Goal: Task Accomplishment & Management: Use online tool/utility

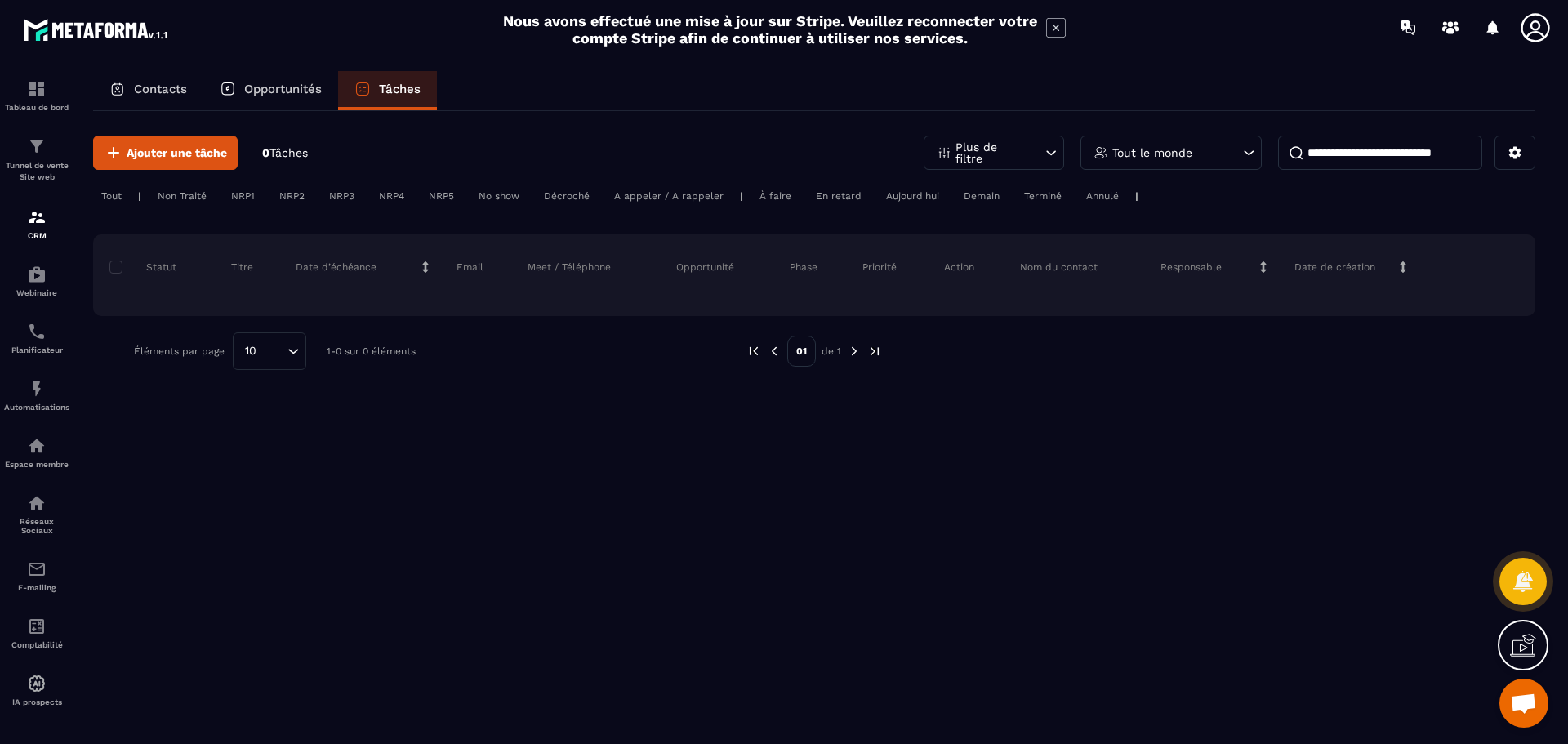
scroll to position [303, 0]
click at [166, 155] on span "Ajouter une tâche" at bounding box center [176, 153] width 100 height 17
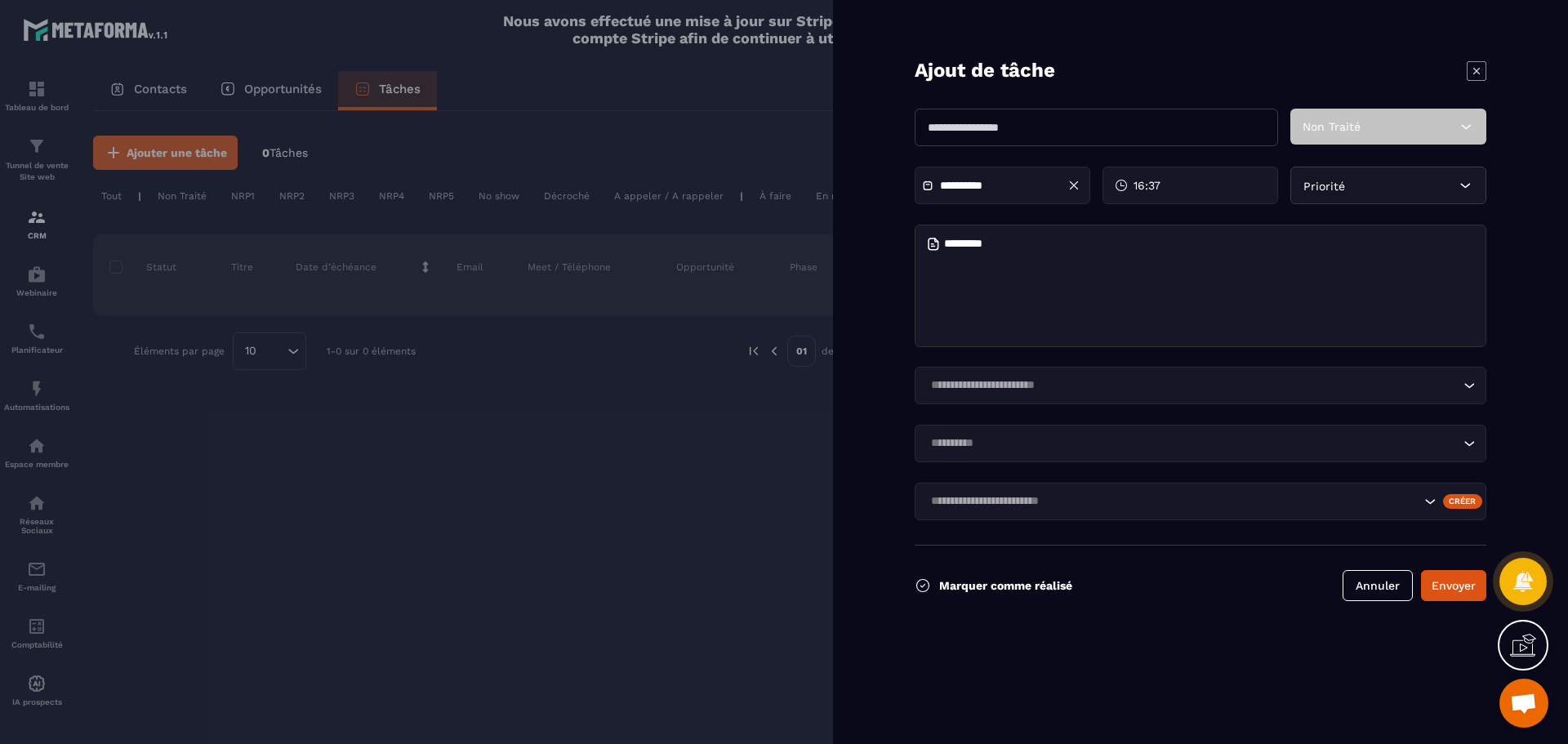
click at [1183, 124] on input "text" at bounding box center [1095, 127] width 363 height 37
click at [1467, 436] on form "**********" at bounding box center [1200, 372] width 735 height 744
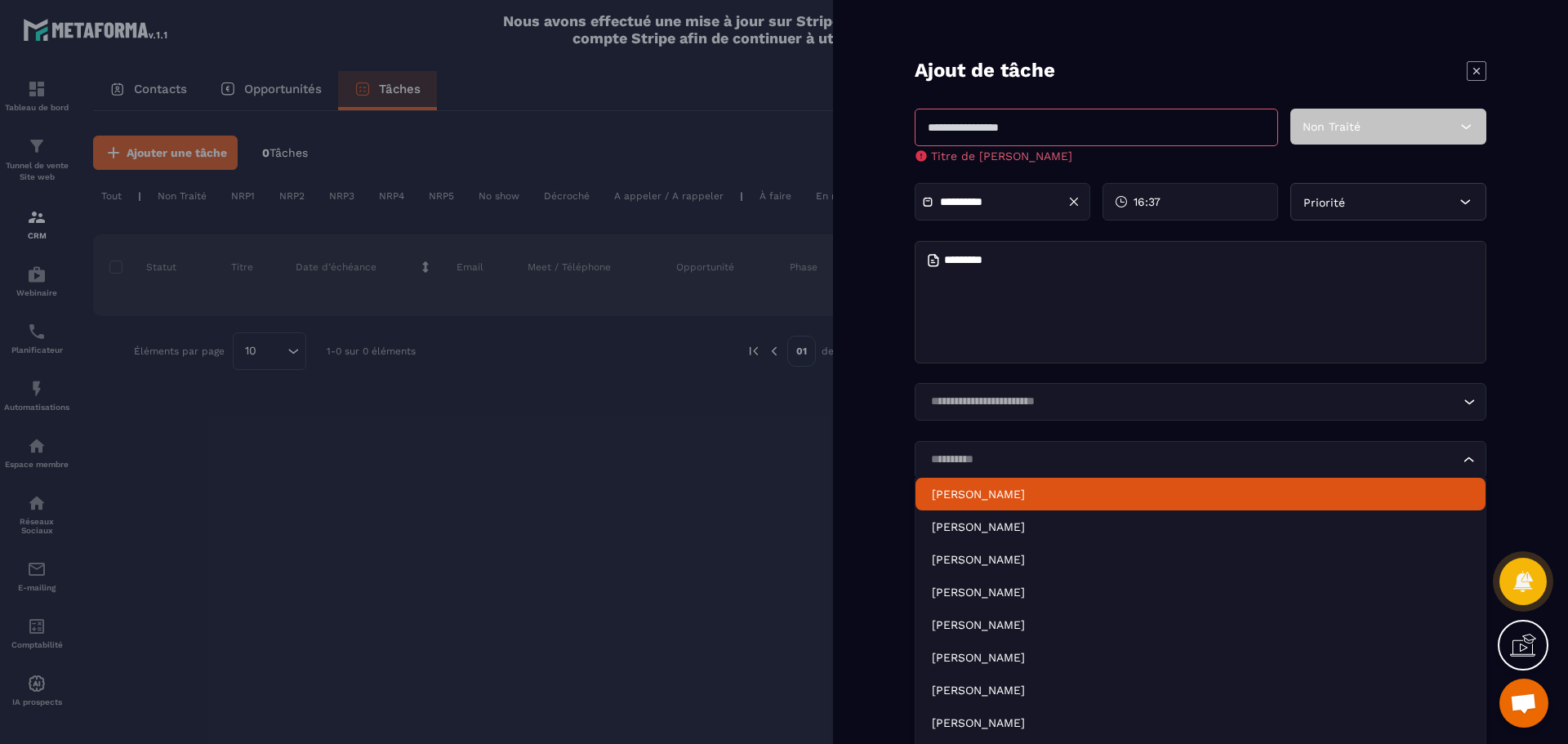
click at [882, 322] on form "**********" at bounding box center [1200, 372] width 735 height 744
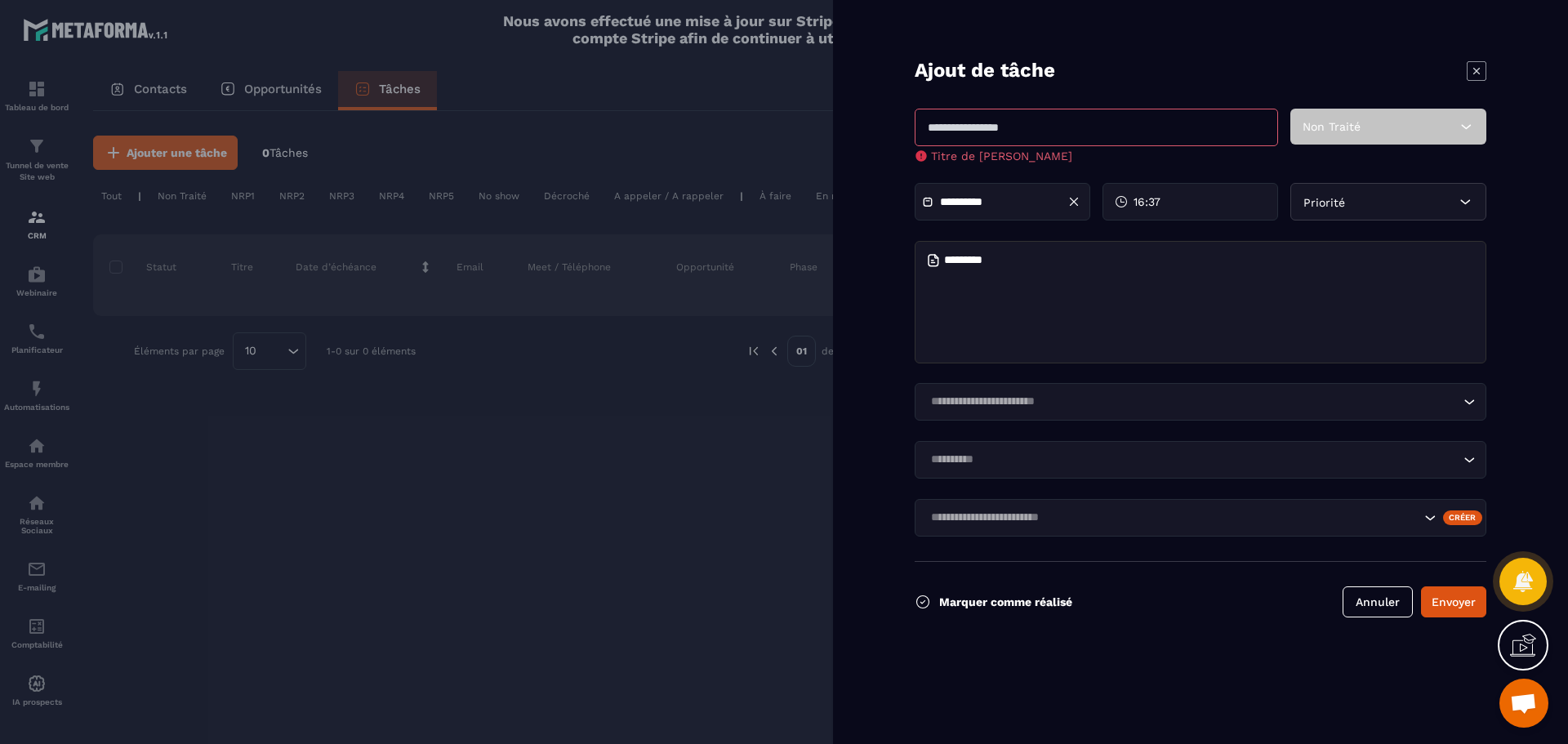
click at [1473, 69] on icon at bounding box center [1476, 71] width 20 height 20
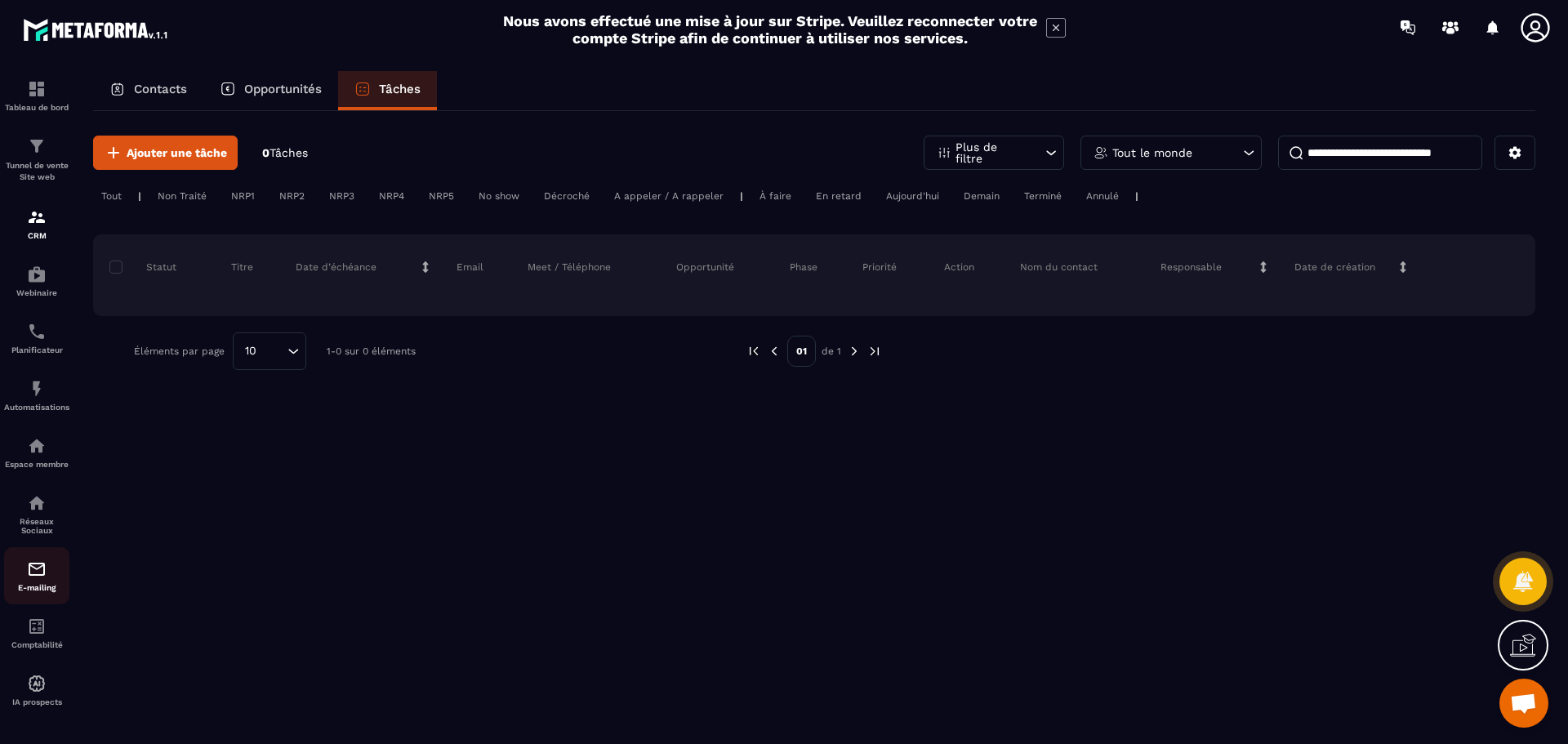
click at [49, 582] on div "E-mailing" at bounding box center [36, 575] width 65 height 33
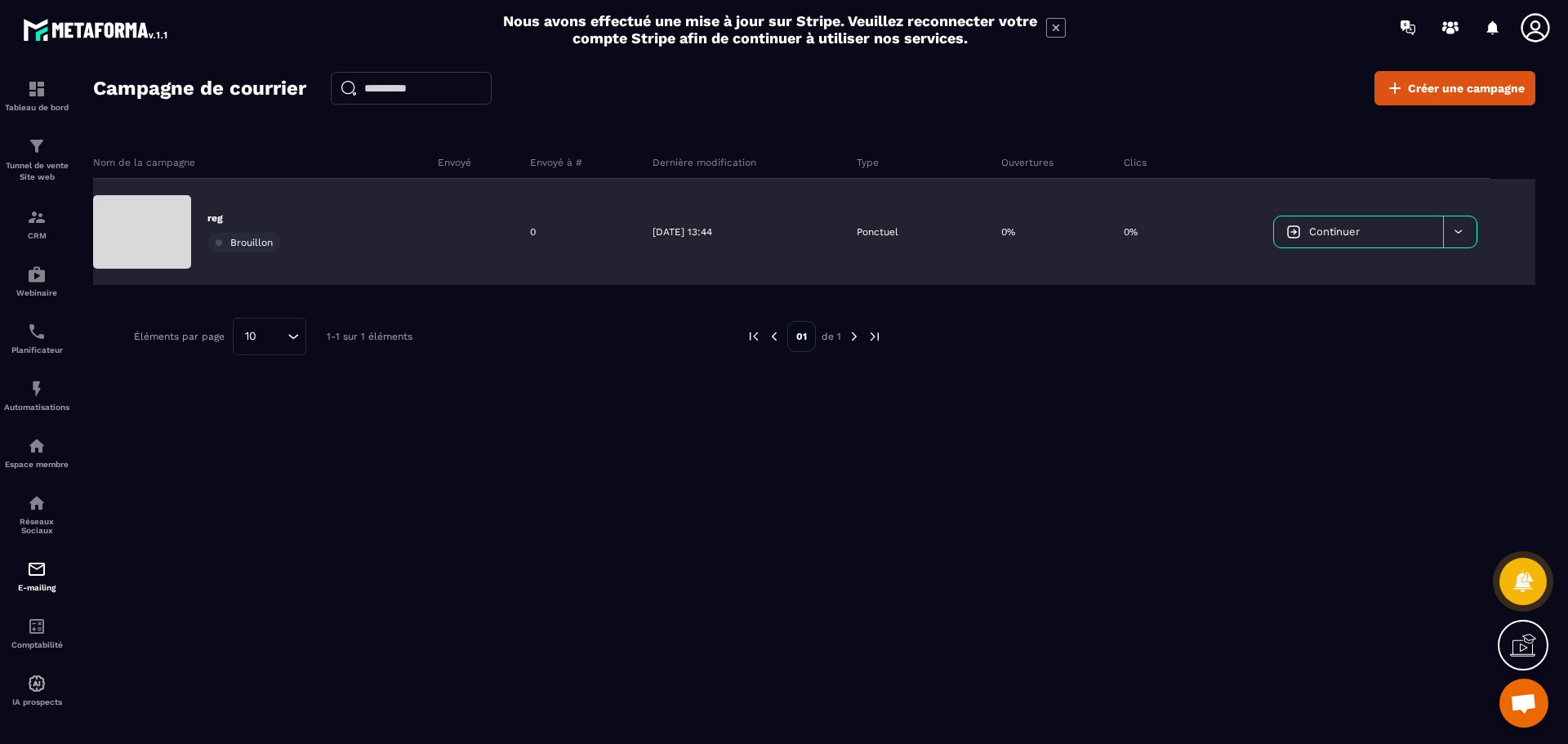
click at [1327, 230] on span "Continuer" at bounding box center [1334, 231] width 50 height 12
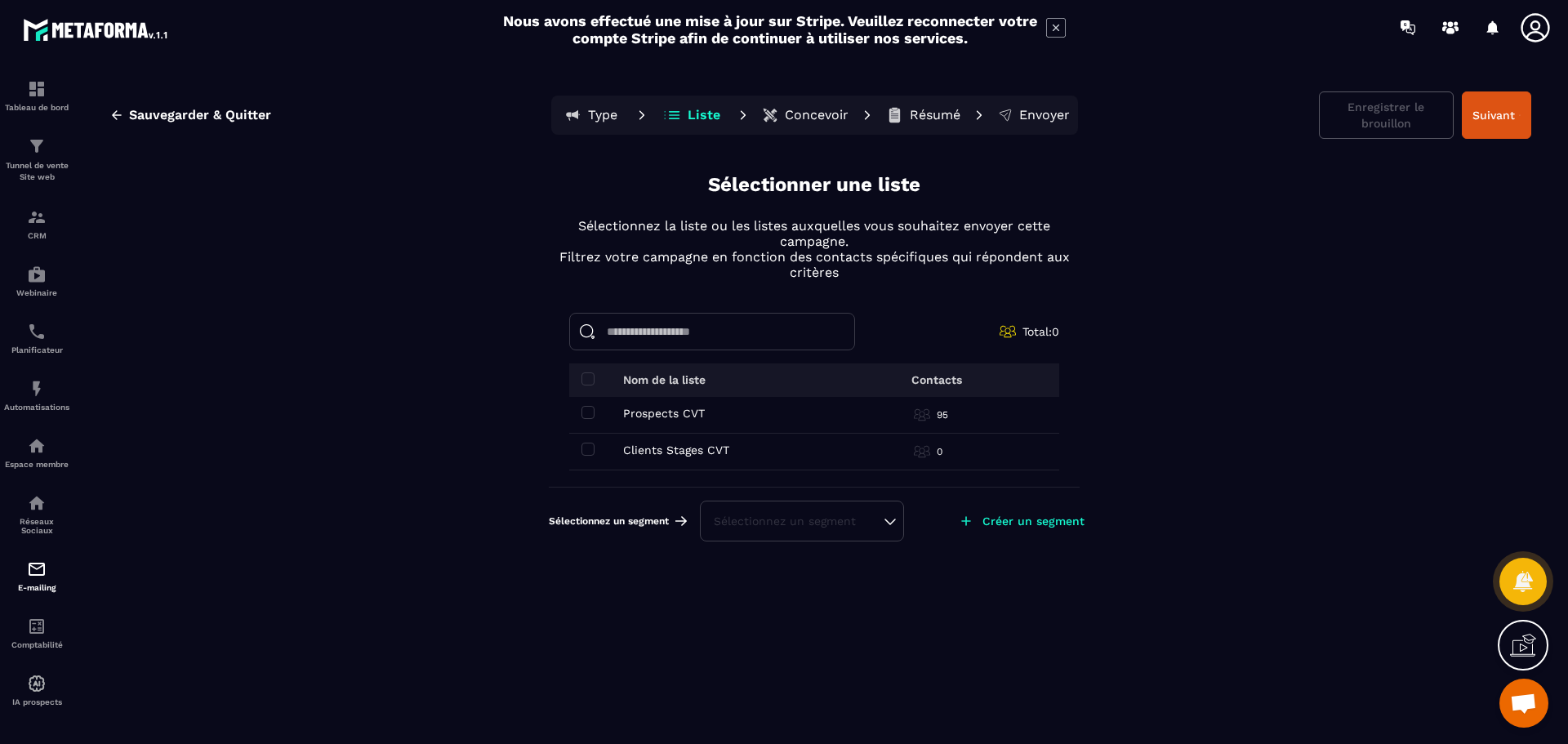
click at [603, 111] on p "Type" at bounding box center [603, 115] width 30 height 17
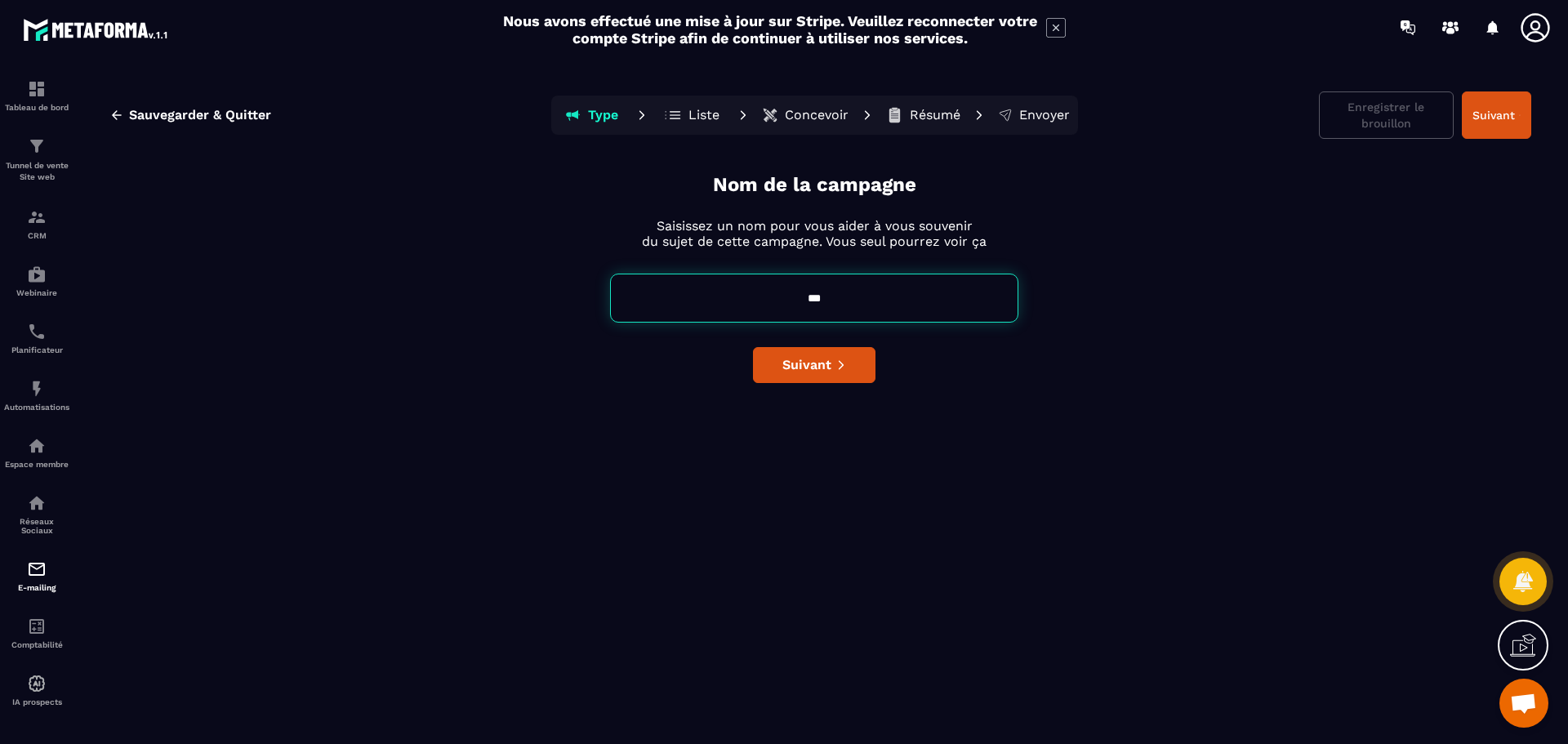
click at [834, 303] on input "***" at bounding box center [814, 297] width 408 height 49
drag, startPoint x: 841, startPoint y: 295, endPoint x: 781, endPoint y: 296, distance: 60.0
click at [794, 296] on input "***" at bounding box center [814, 297] width 408 height 49
type input "**********"
click at [804, 361] on span "Suivant" at bounding box center [806, 365] width 49 height 17
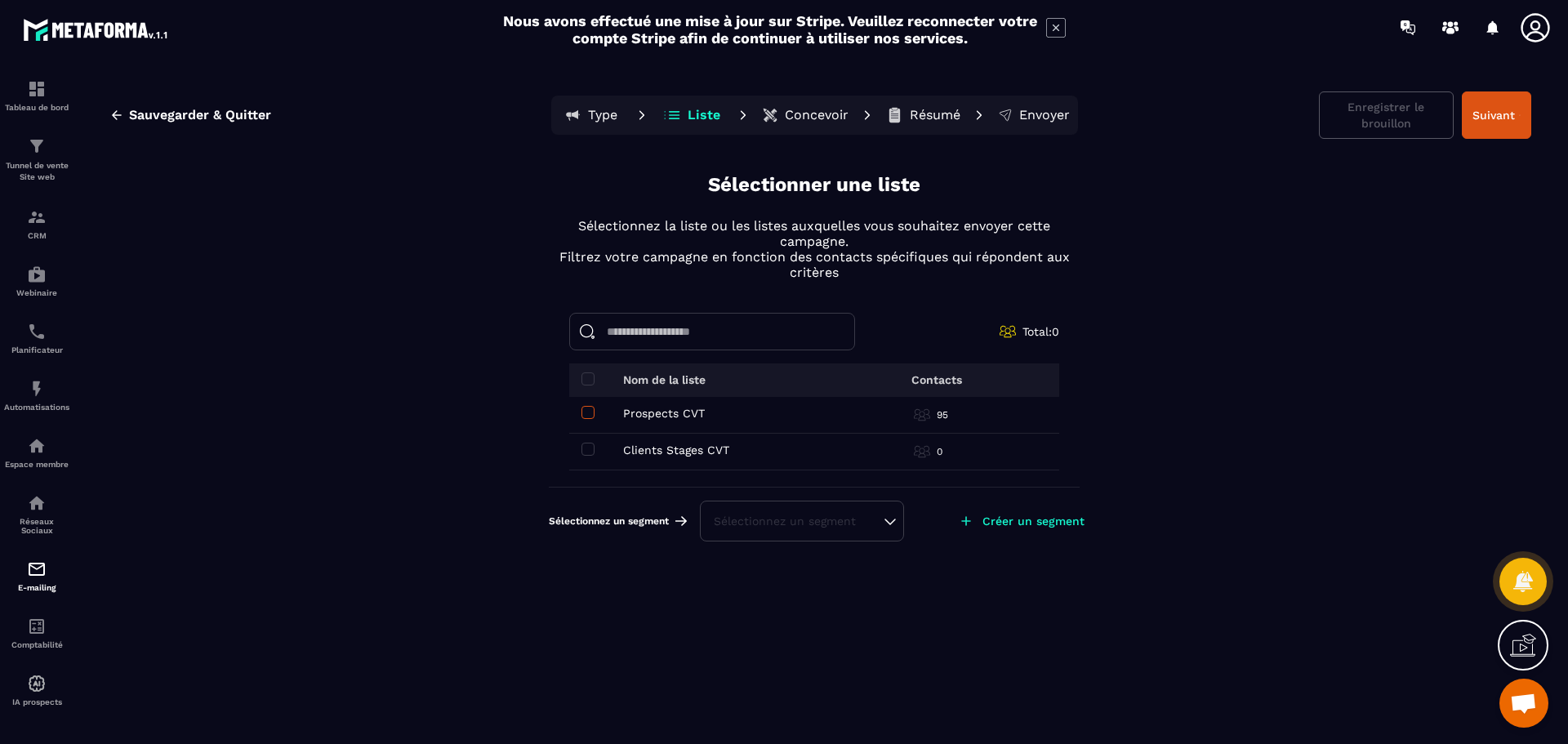
click at [583, 413] on span at bounding box center [588, 412] width 13 height 13
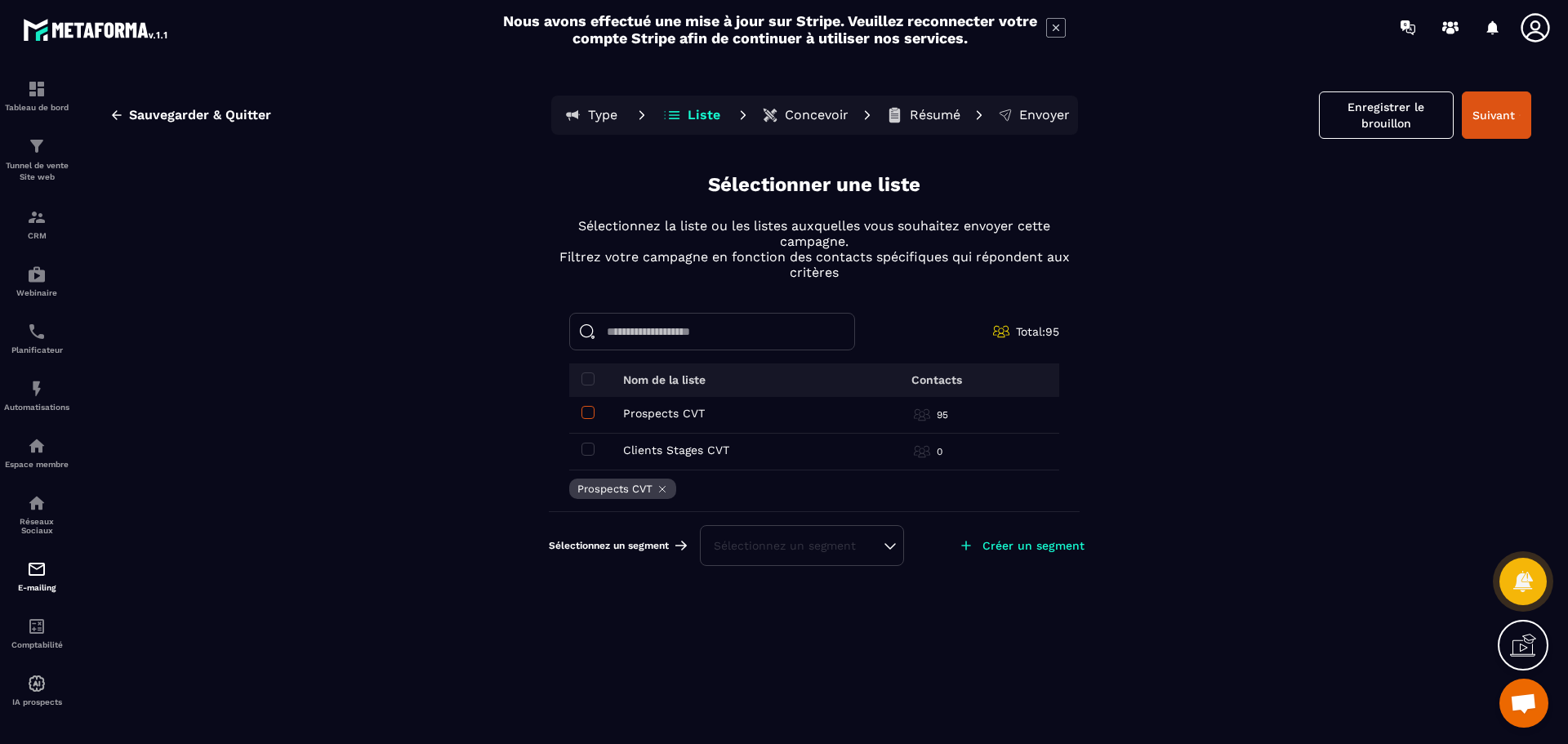
click at [588, 411] on span at bounding box center [588, 412] width 13 height 13
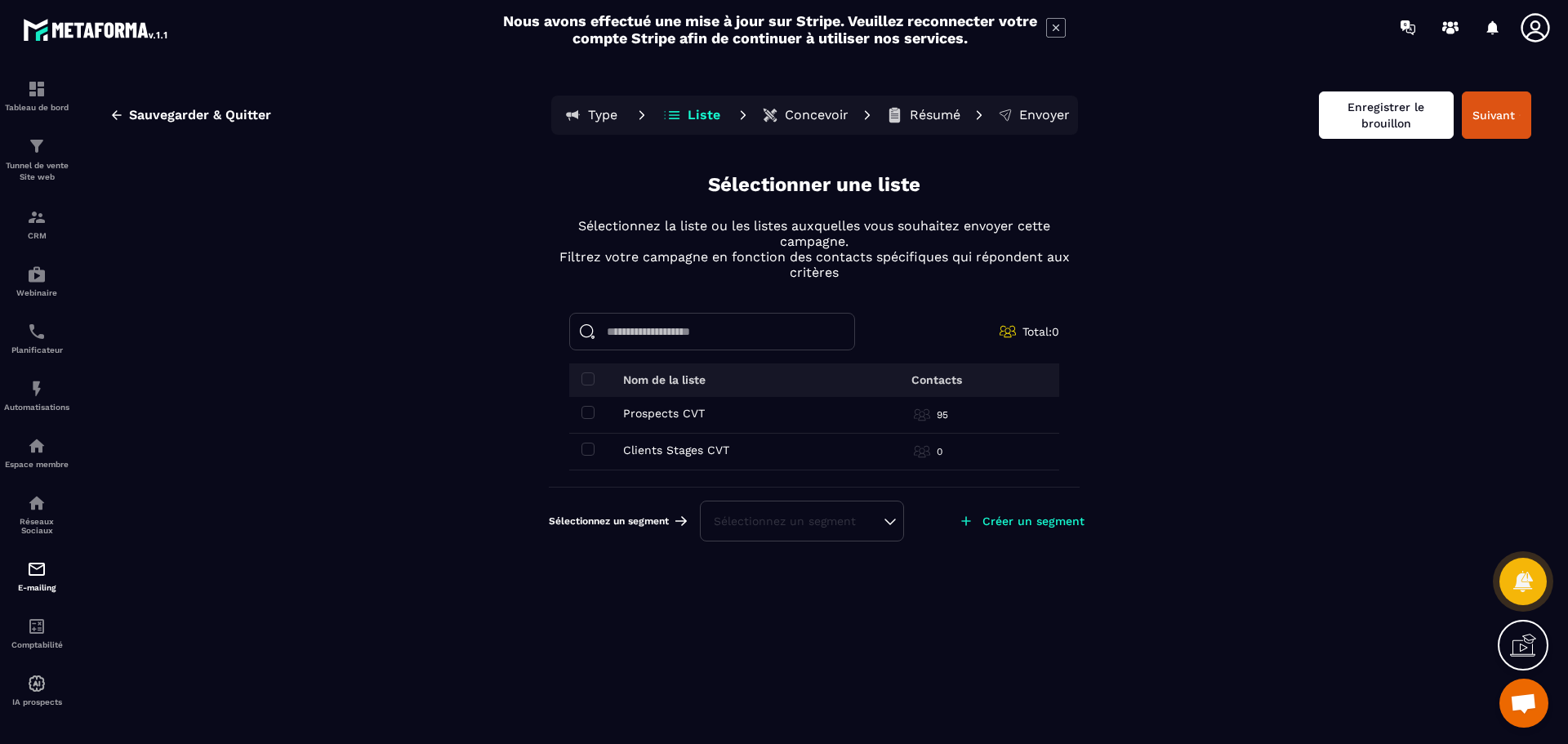
click at [1372, 108] on button "Enregistrer le brouillon" at bounding box center [1386, 114] width 135 height 47
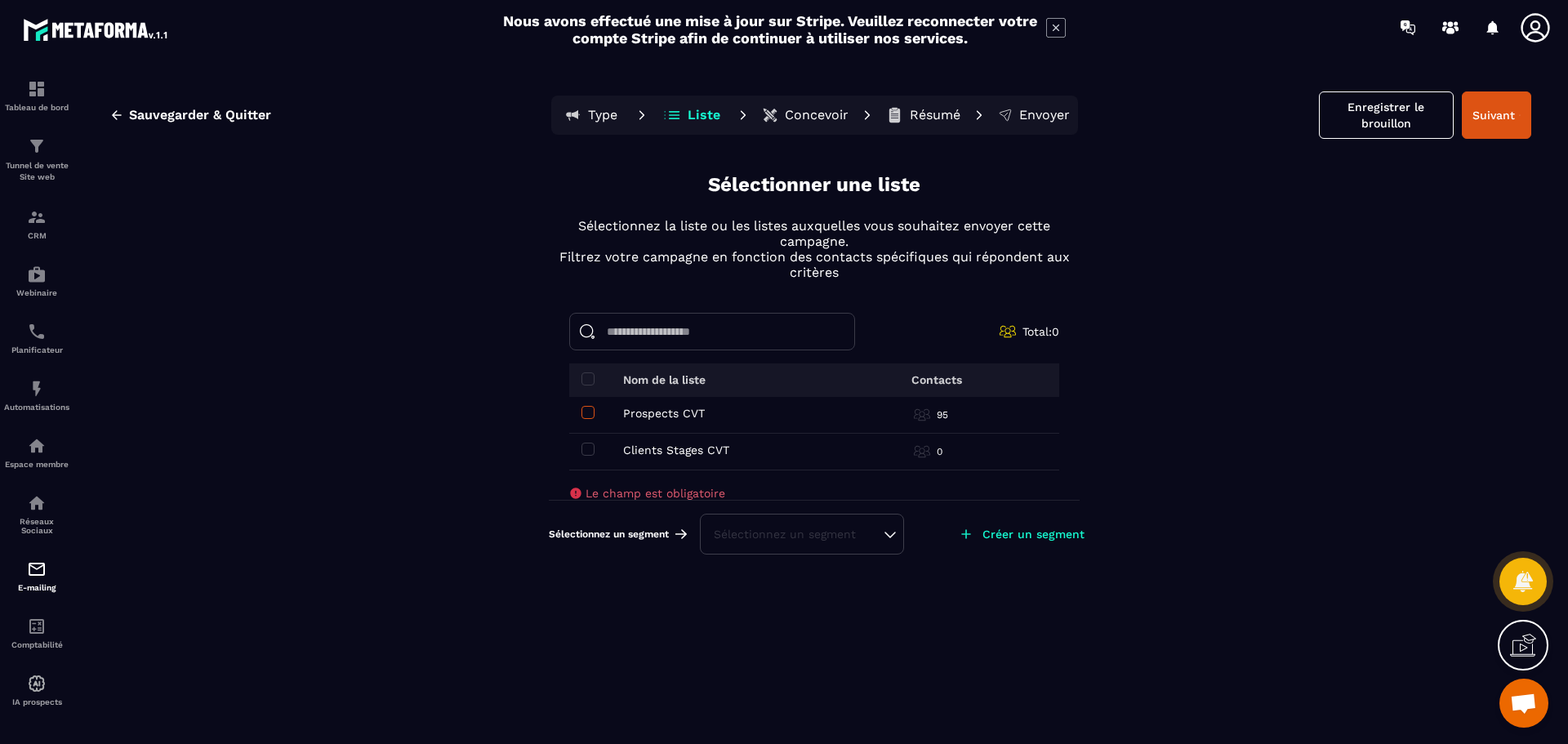
click at [585, 411] on span at bounding box center [588, 412] width 13 height 13
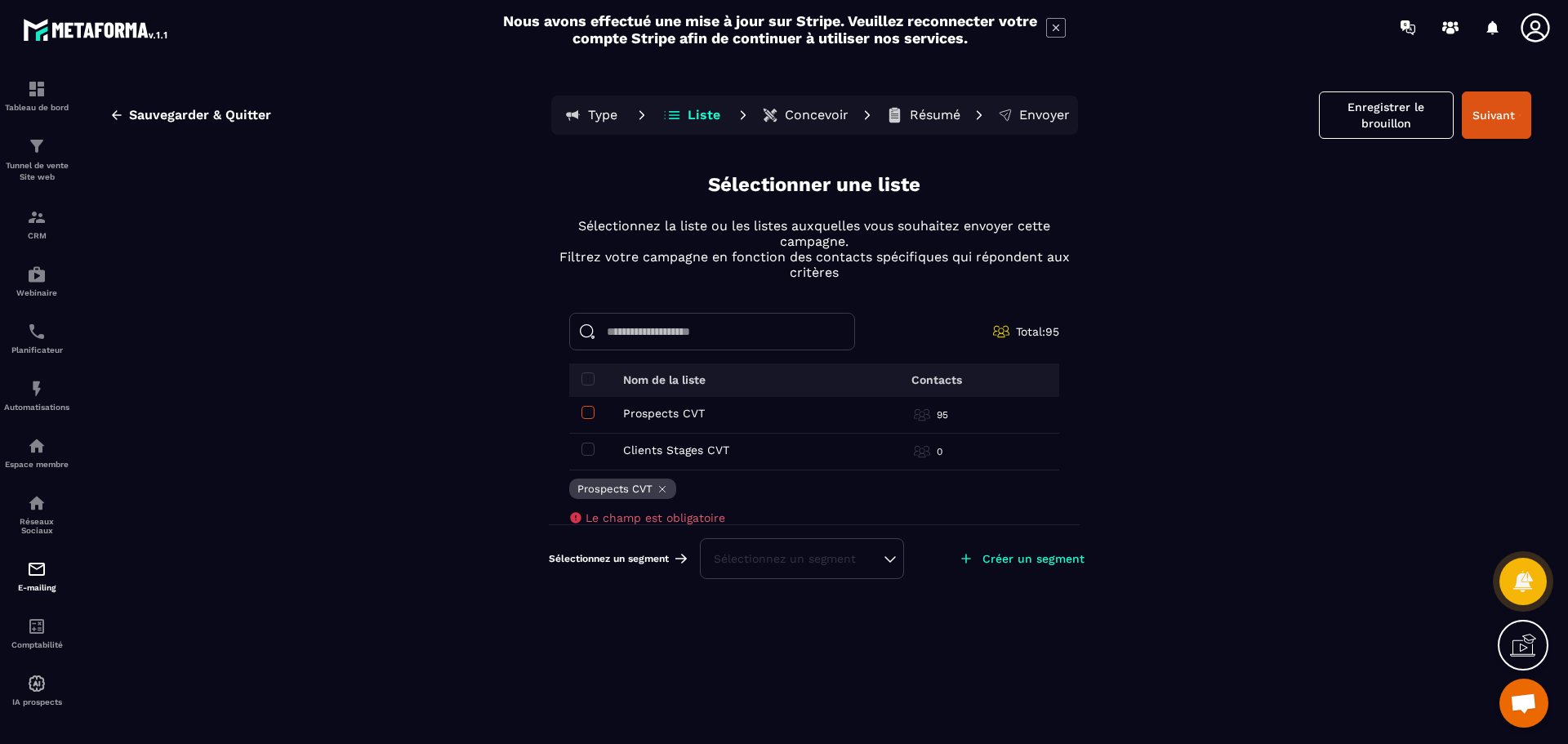
click at [585, 415] on span at bounding box center [588, 412] width 13 height 13
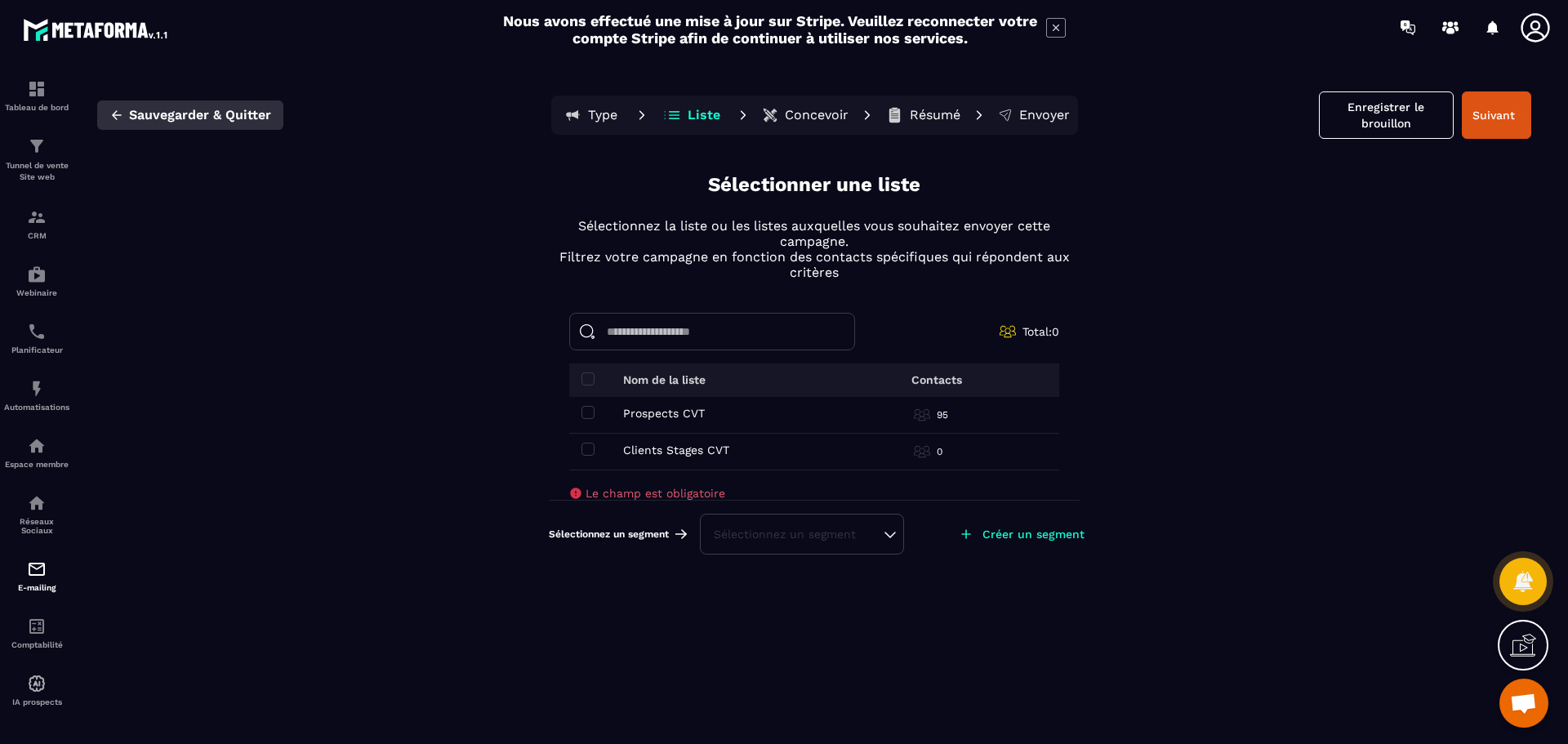
click at [133, 111] on span "Sauvegarder & Quitter" at bounding box center [200, 115] width 142 height 17
click at [118, 113] on icon "button" at bounding box center [117, 115] width 15 height 15
click at [42, 221] on img at bounding box center [36, 216] width 20 height 20
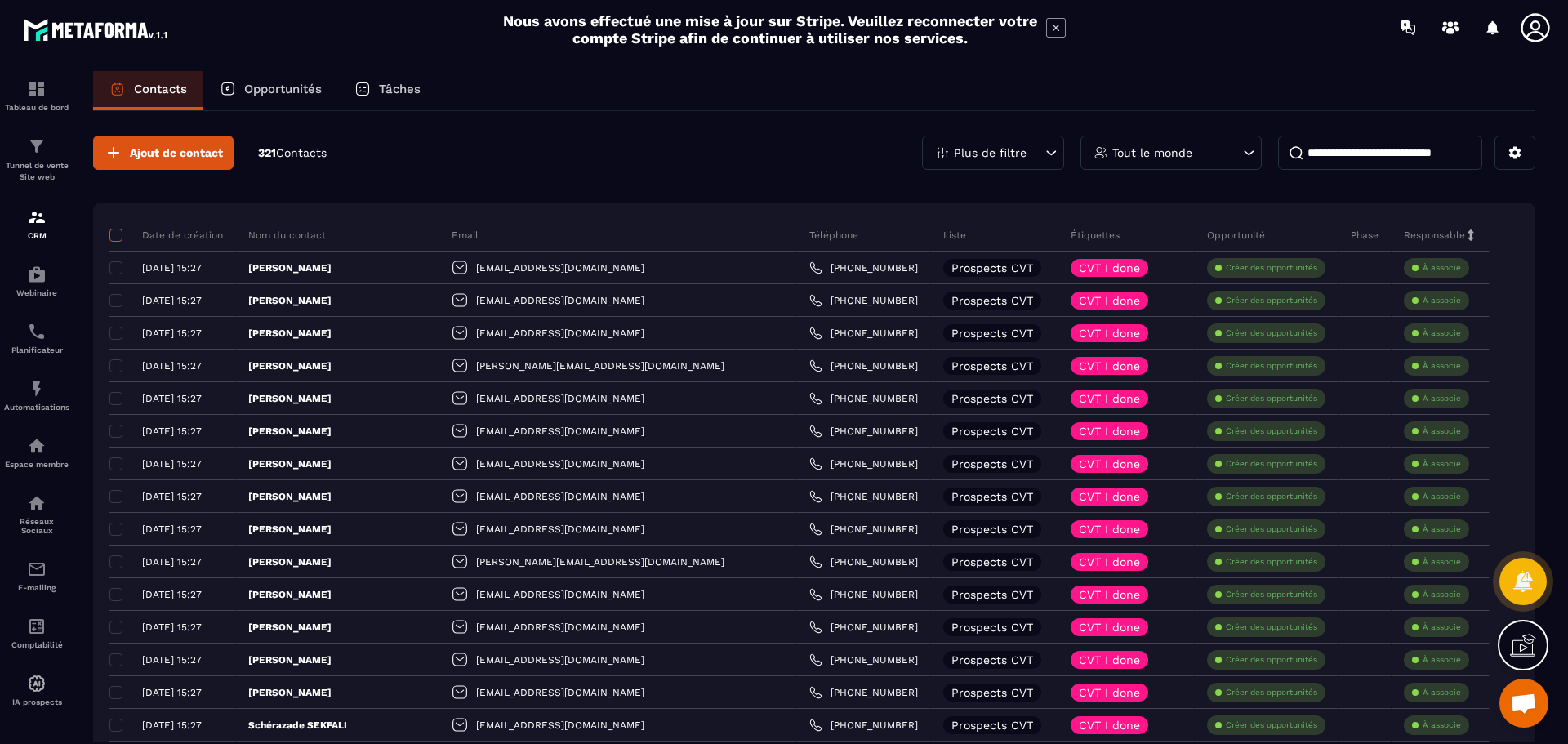
click at [115, 234] on span at bounding box center [116, 235] width 13 height 13
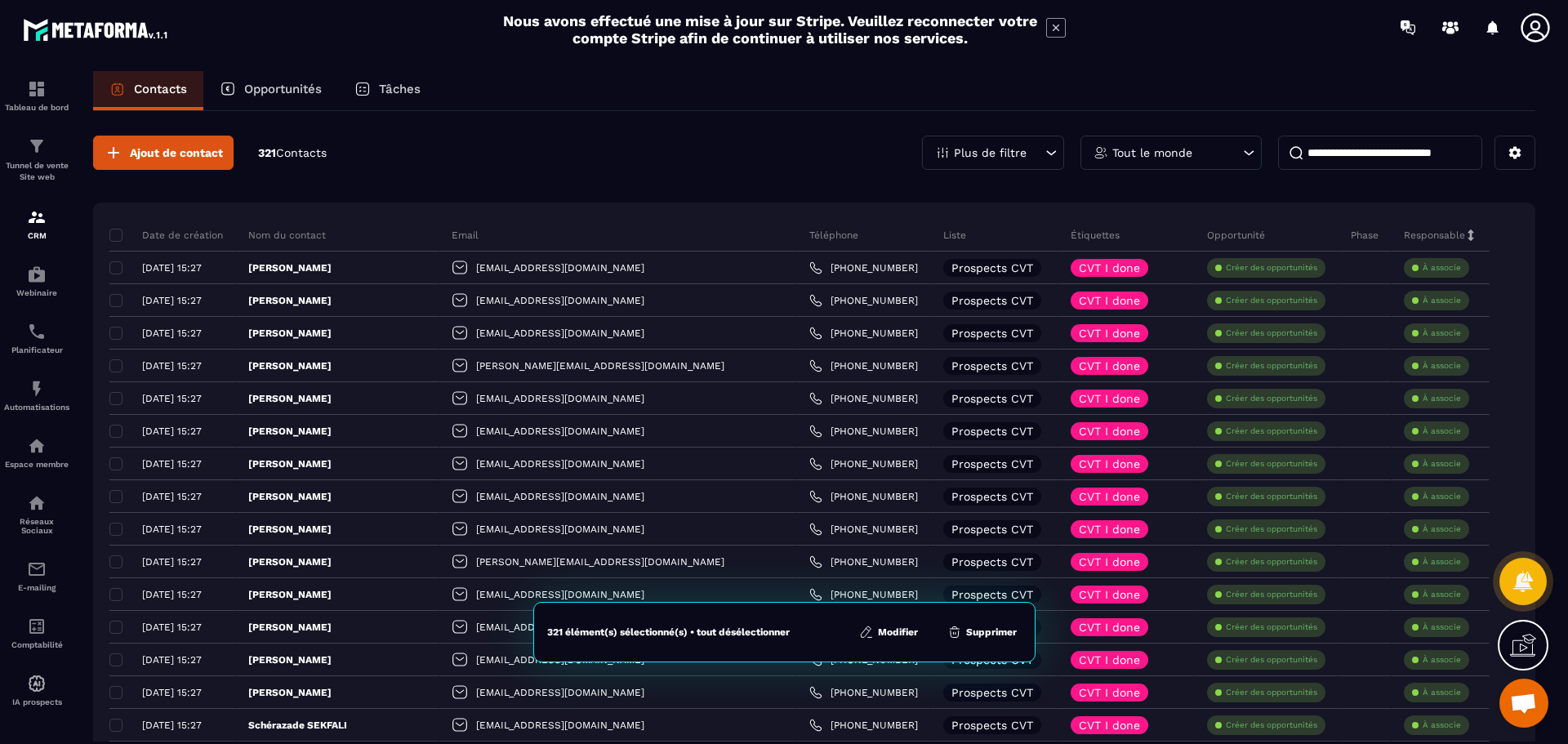
click at [884, 631] on button "Modifier" at bounding box center [888, 633] width 69 height 17
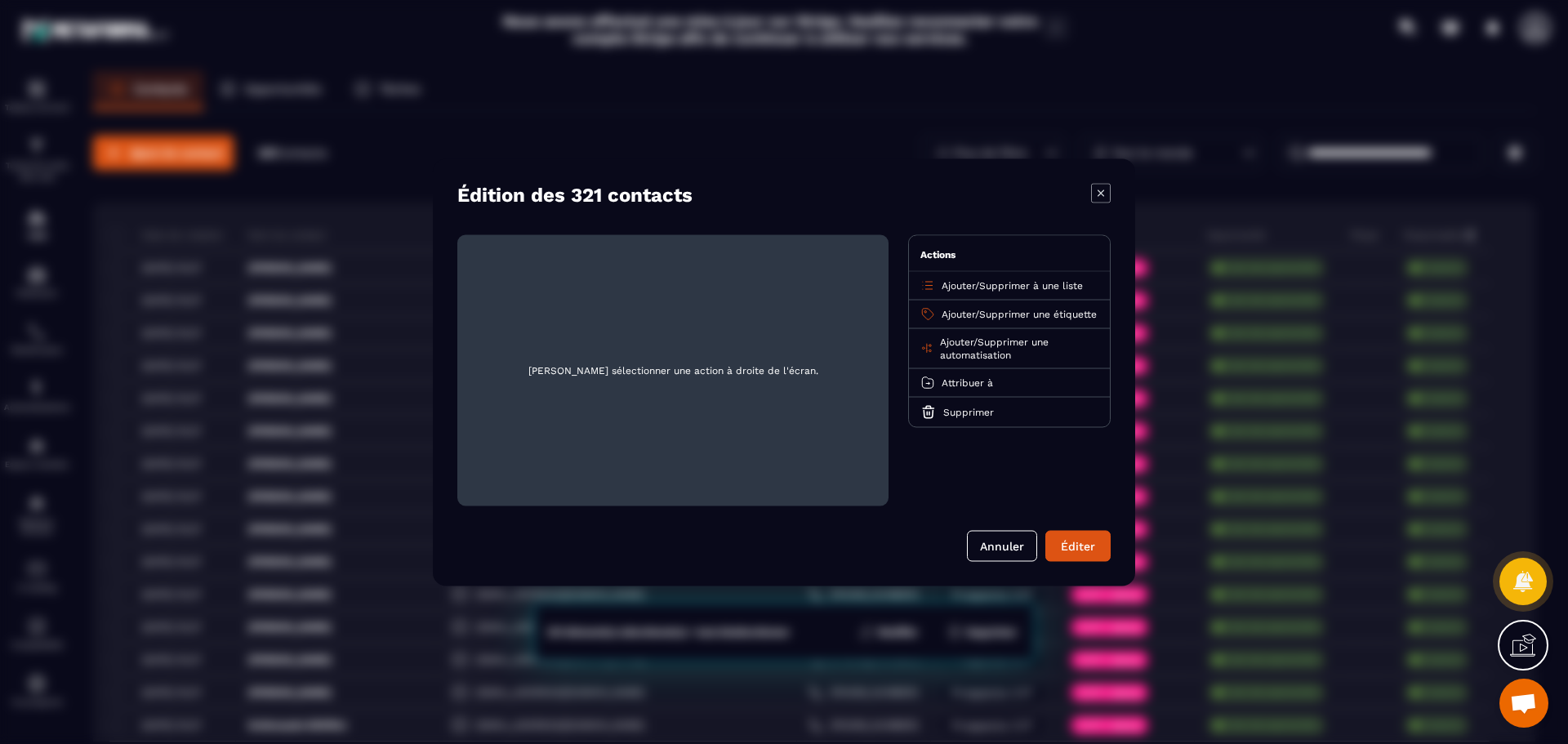
click at [1025, 282] on span "Supprimer à une liste" at bounding box center [1031, 285] width 104 height 11
click at [993, 346] on p "Prospects CVT" at bounding box center [1009, 349] width 144 height 17
click at [1023, 542] on button "Annuler" at bounding box center [1002, 544] width 71 height 31
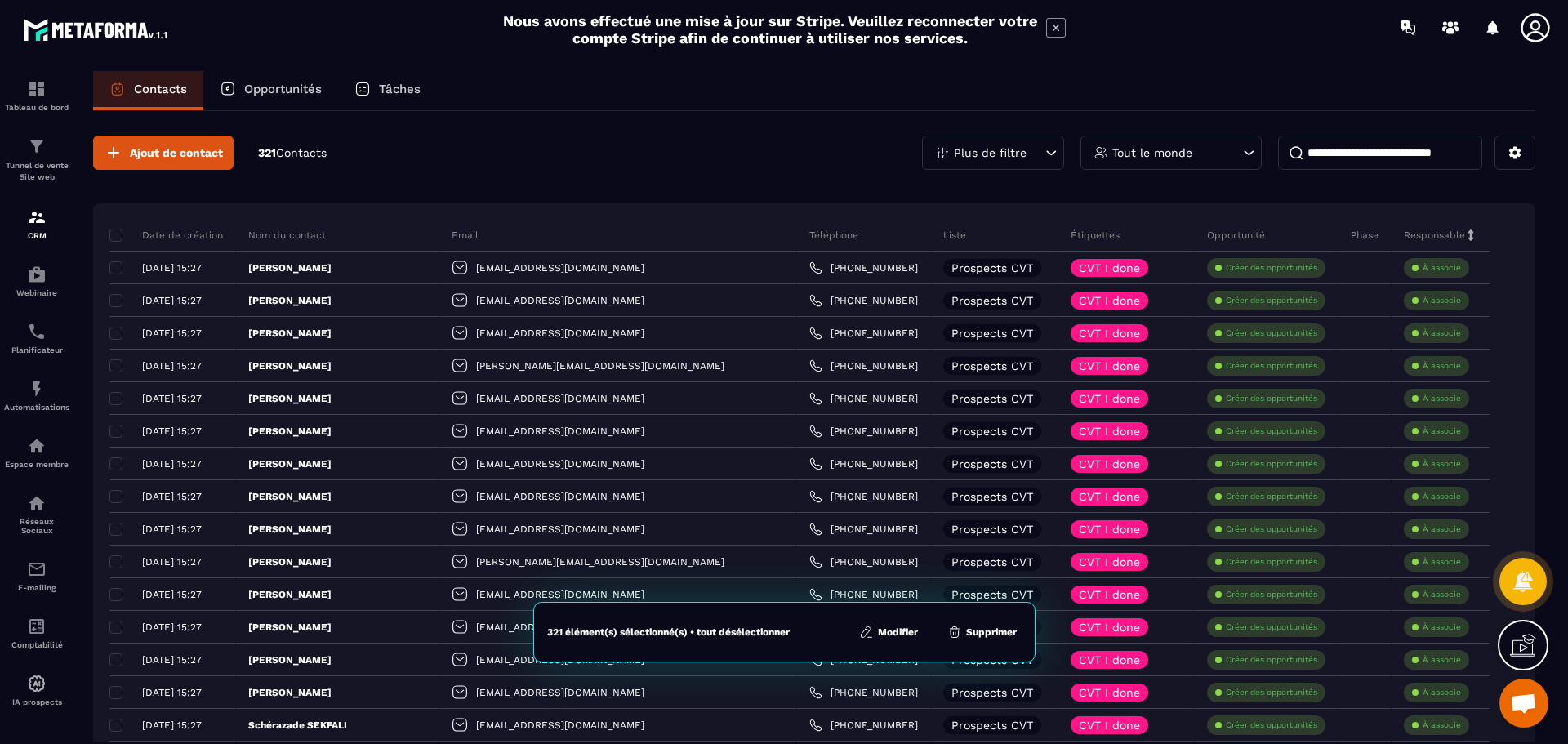
click at [119, 232] on span at bounding box center [116, 235] width 13 height 13
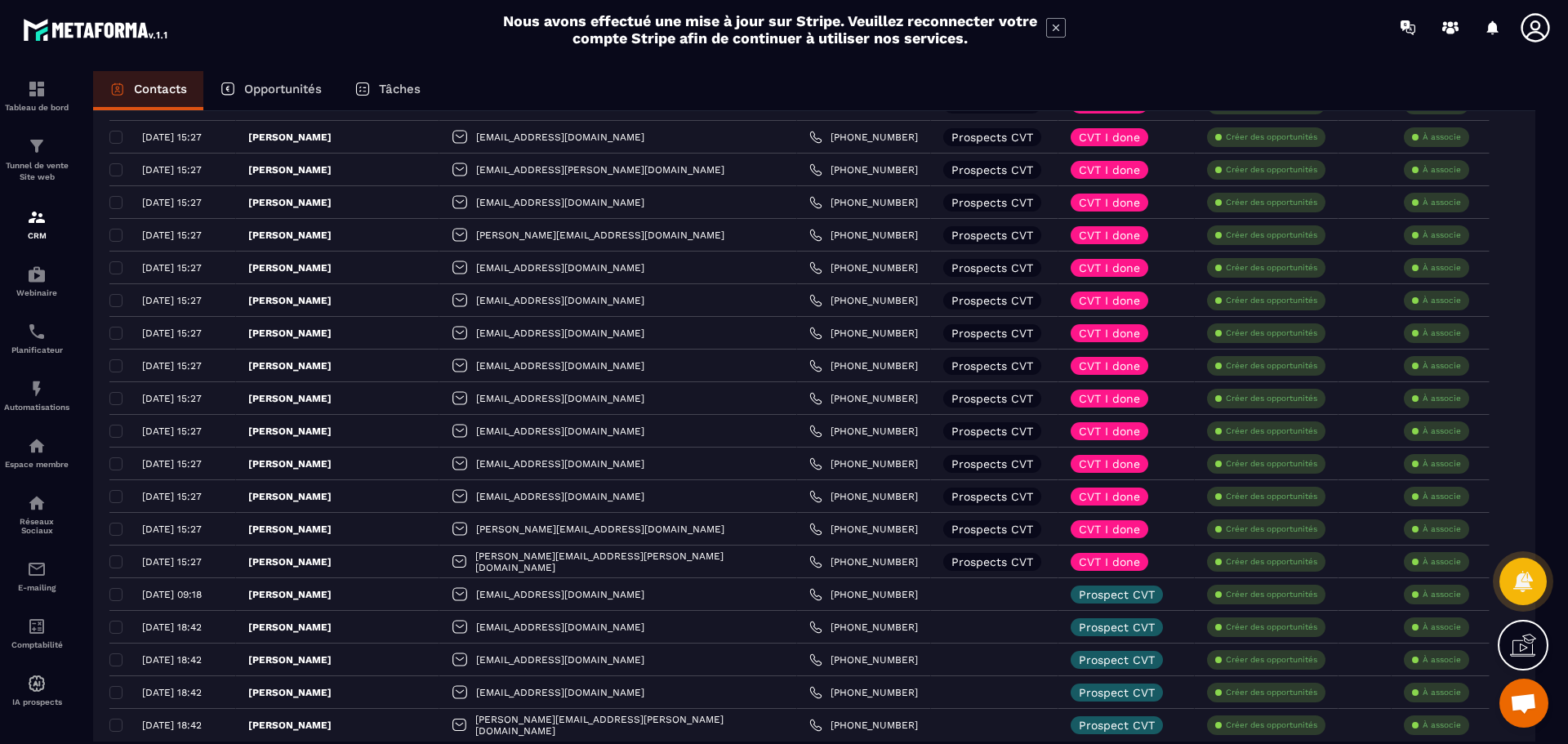
scroll to position [2895, 0]
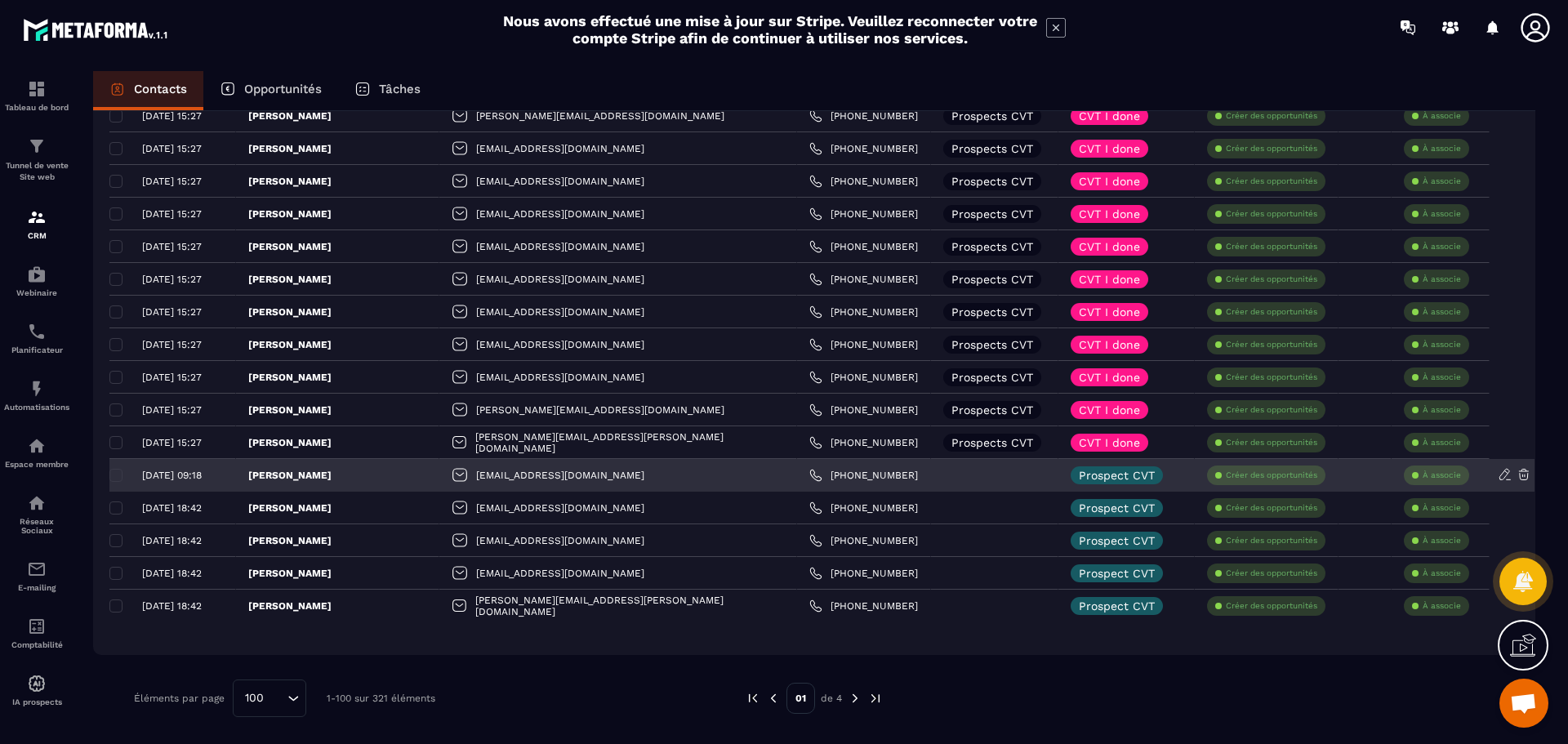
click at [934, 473] on div at bounding box center [994, 475] width 127 height 33
click at [931, 476] on div at bounding box center [994, 475] width 127 height 33
click at [359, 475] on div "[PERSON_NAME]" at bounding box center [337, 475] width 203 height 33
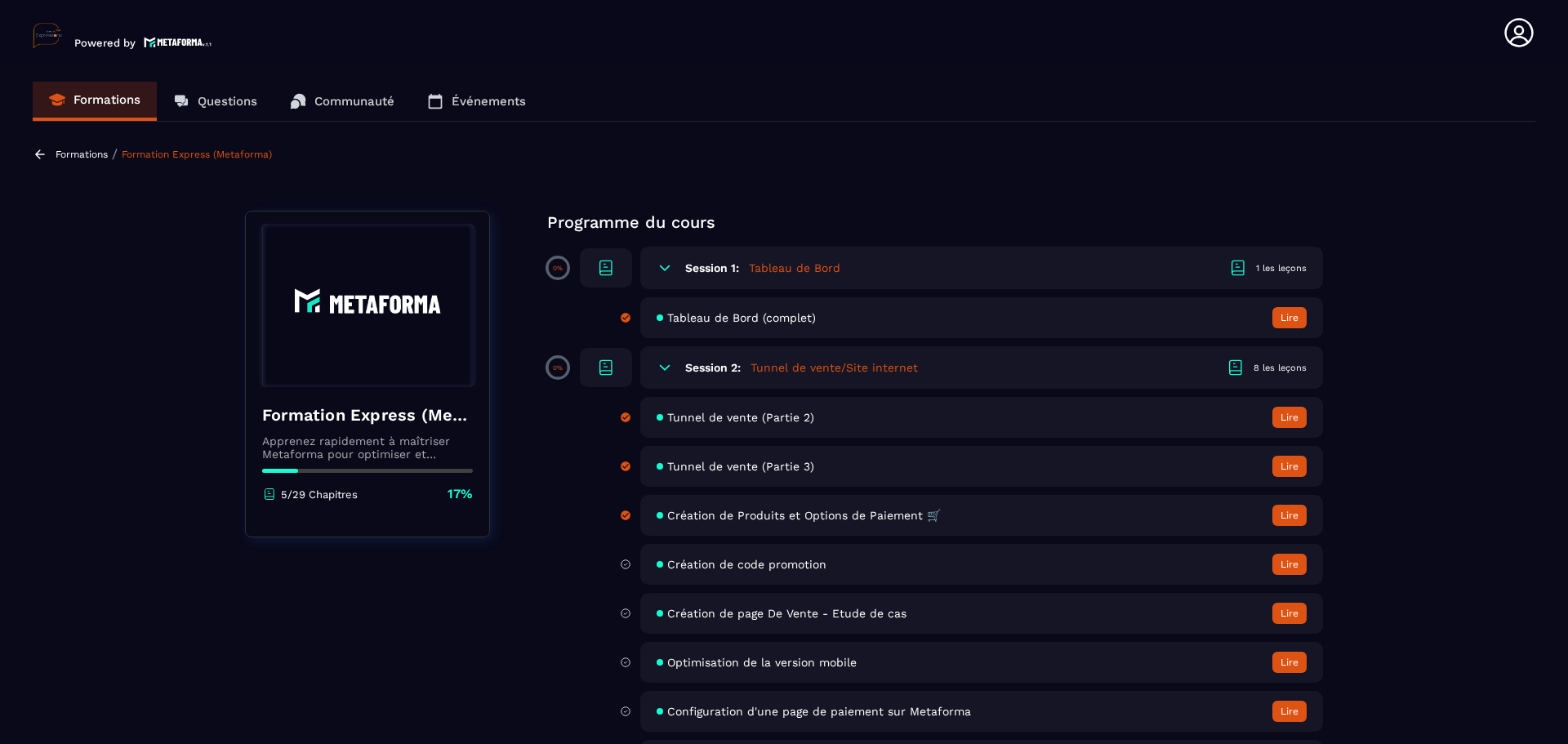
scroll to position [82, 0]
